Goal: Information Seeking & Learning: Learn about a topic

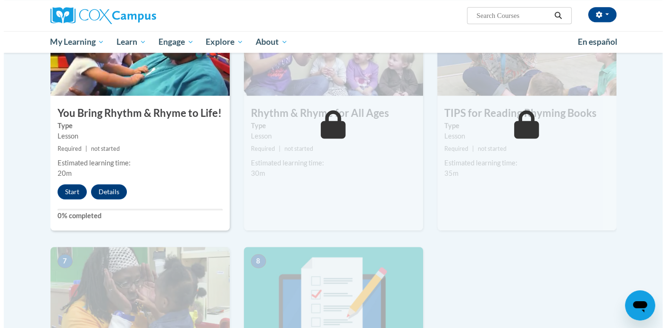
scroll to position [520, 0]
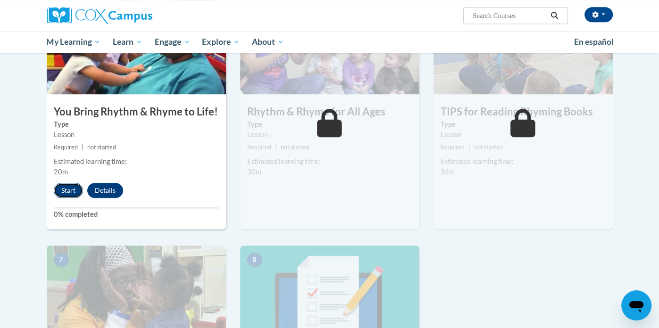
click at [70, 188] on button "Start" at bounding box center [68, 190] width 29 height 15
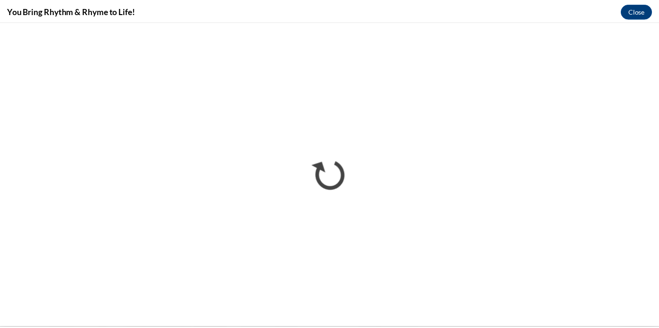
scroll to position [0, 0]
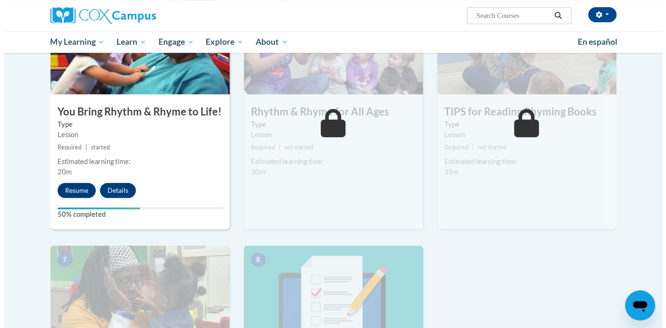
scroll to position [509, 0]
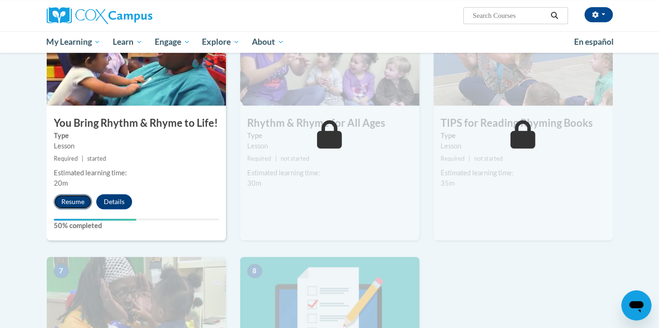
click at [74, 205] on button "Resume" at bounding box center [73, 201] width 38 height 15
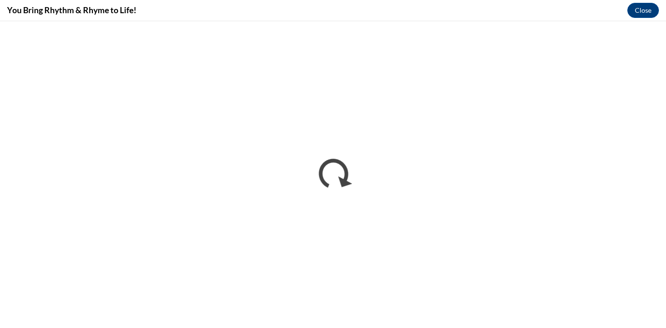
scroll to position [0, 0]
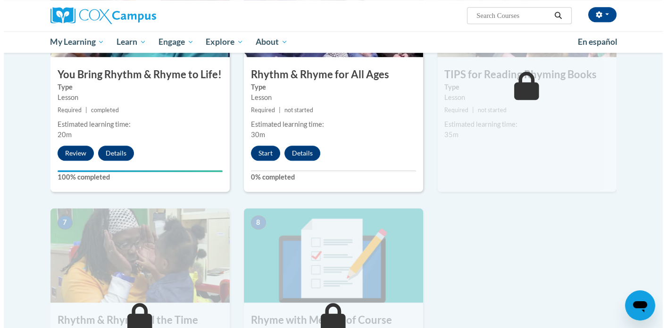
scroll to position [515, 0]
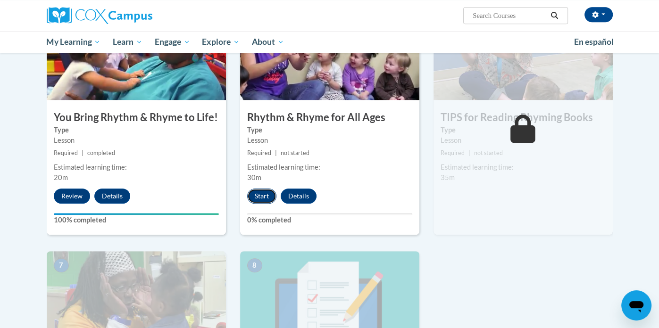
click at [268, 196] on button "Start" at bounding box center [261, 196] width 29 height 15
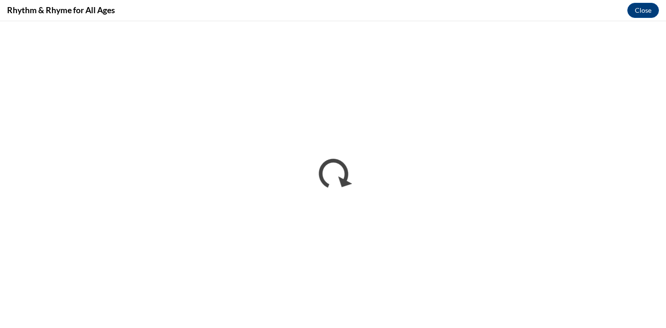
scroll to position [0, 0]
